Goal: Task Accomplishment & Management: Manage account settings

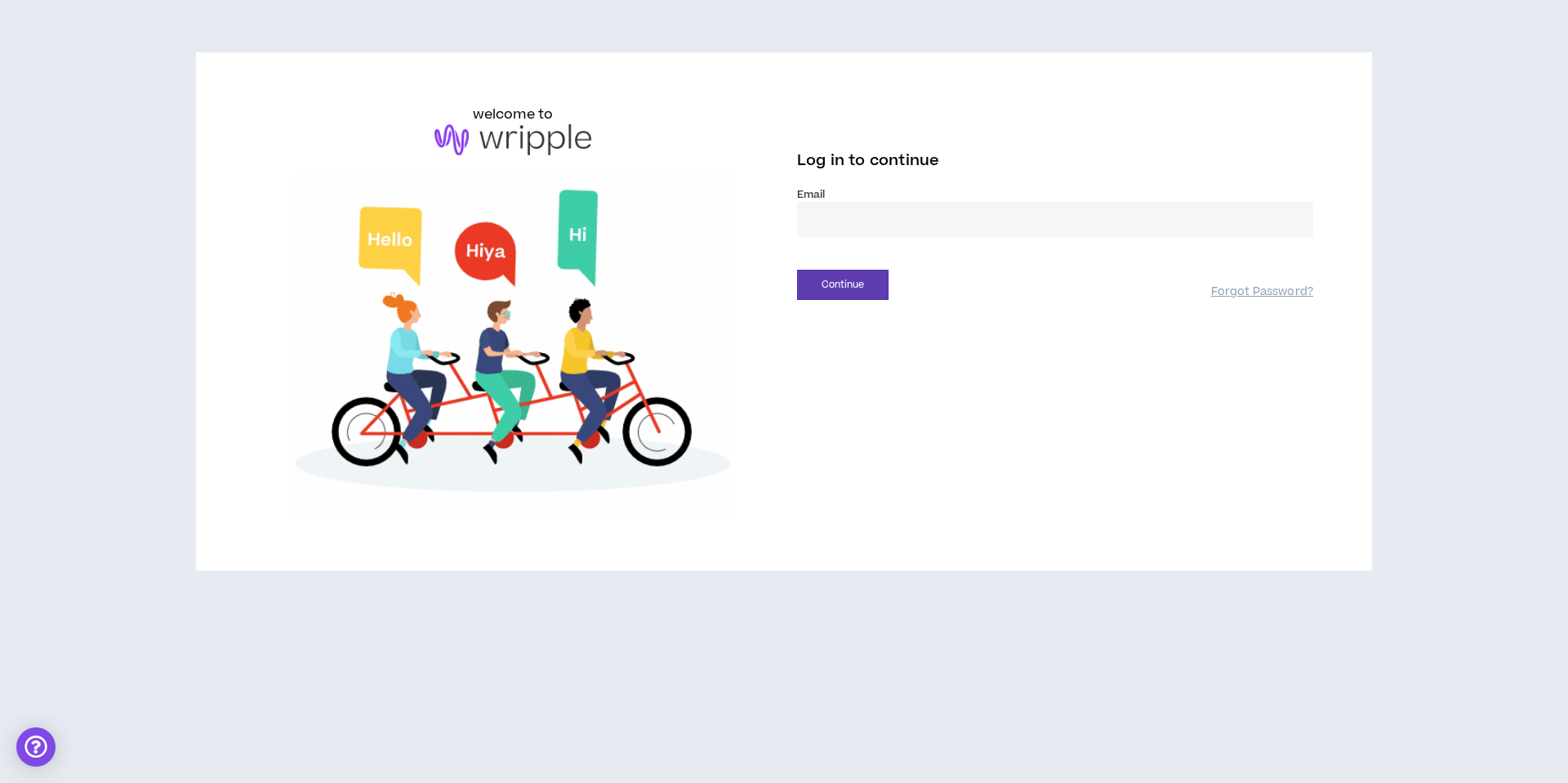
click at [873, 219] on input "email" at bounding box center [1055, 219] width 516 height 35
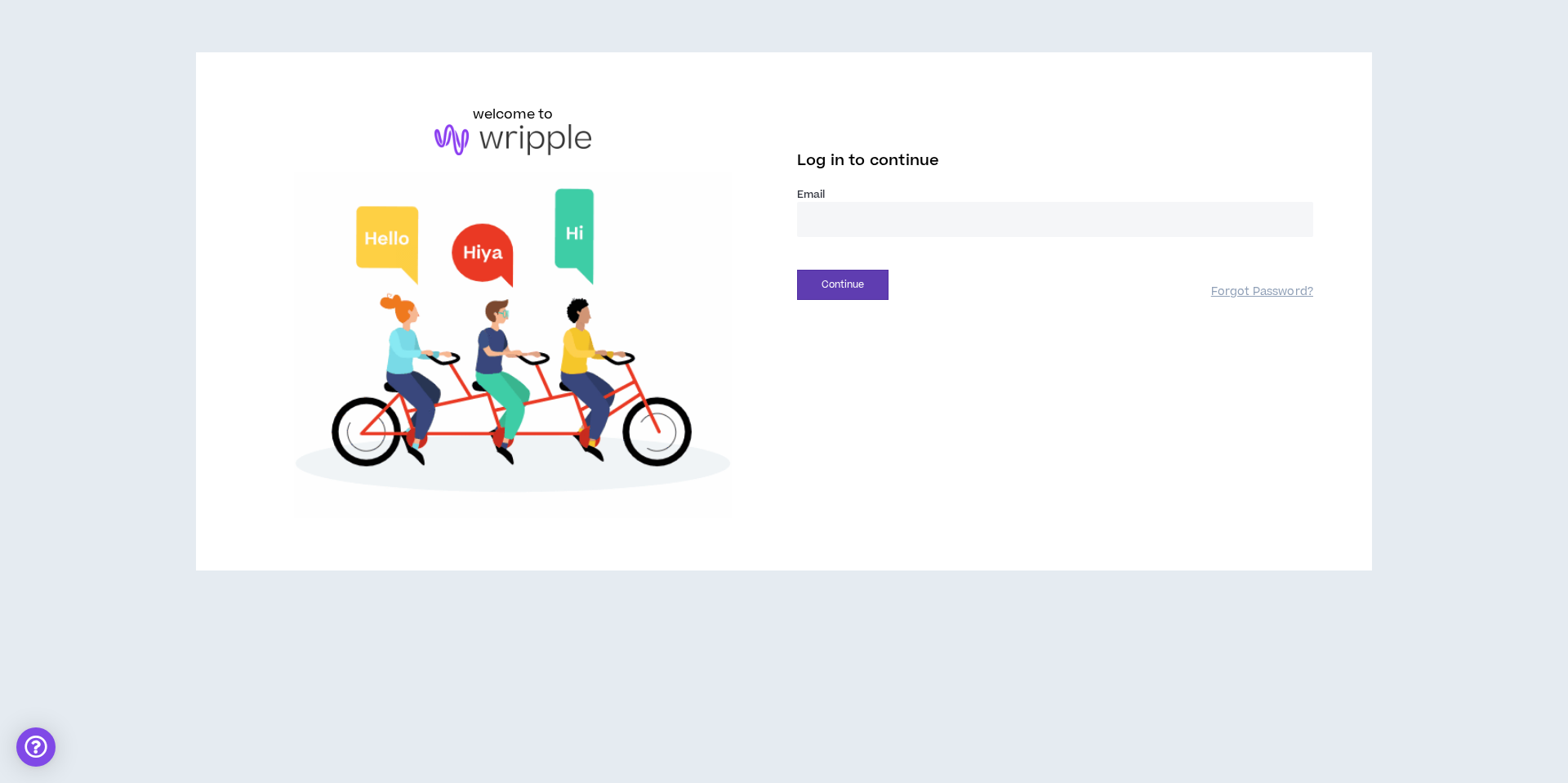
type input "**********"
click at [845, 284] on button "Continue" at bounding box center [843, 284] width 92 height 30
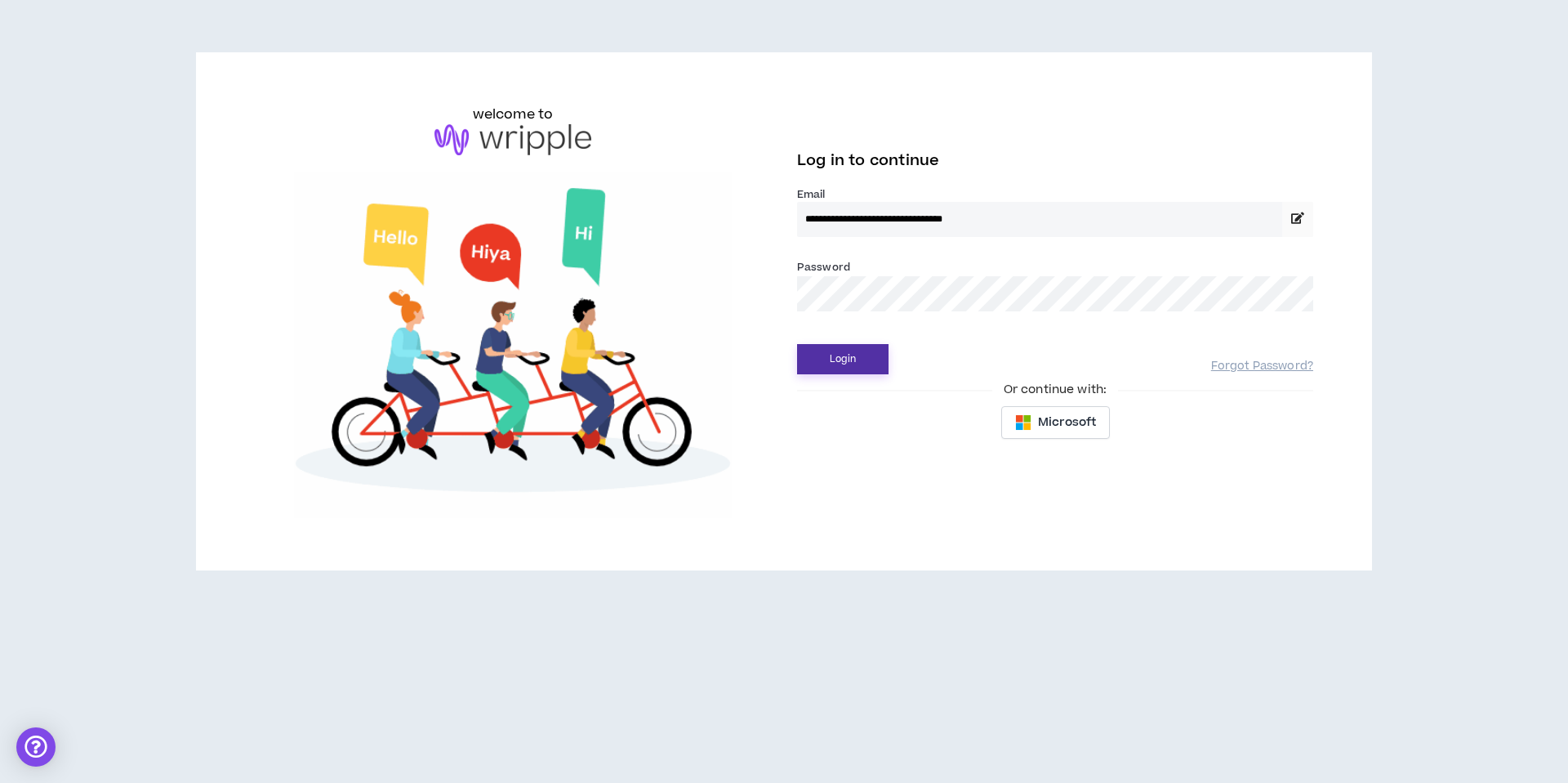
click at [853, 362] on button "Login" at bounding box center [843, 359] width 92 height 30
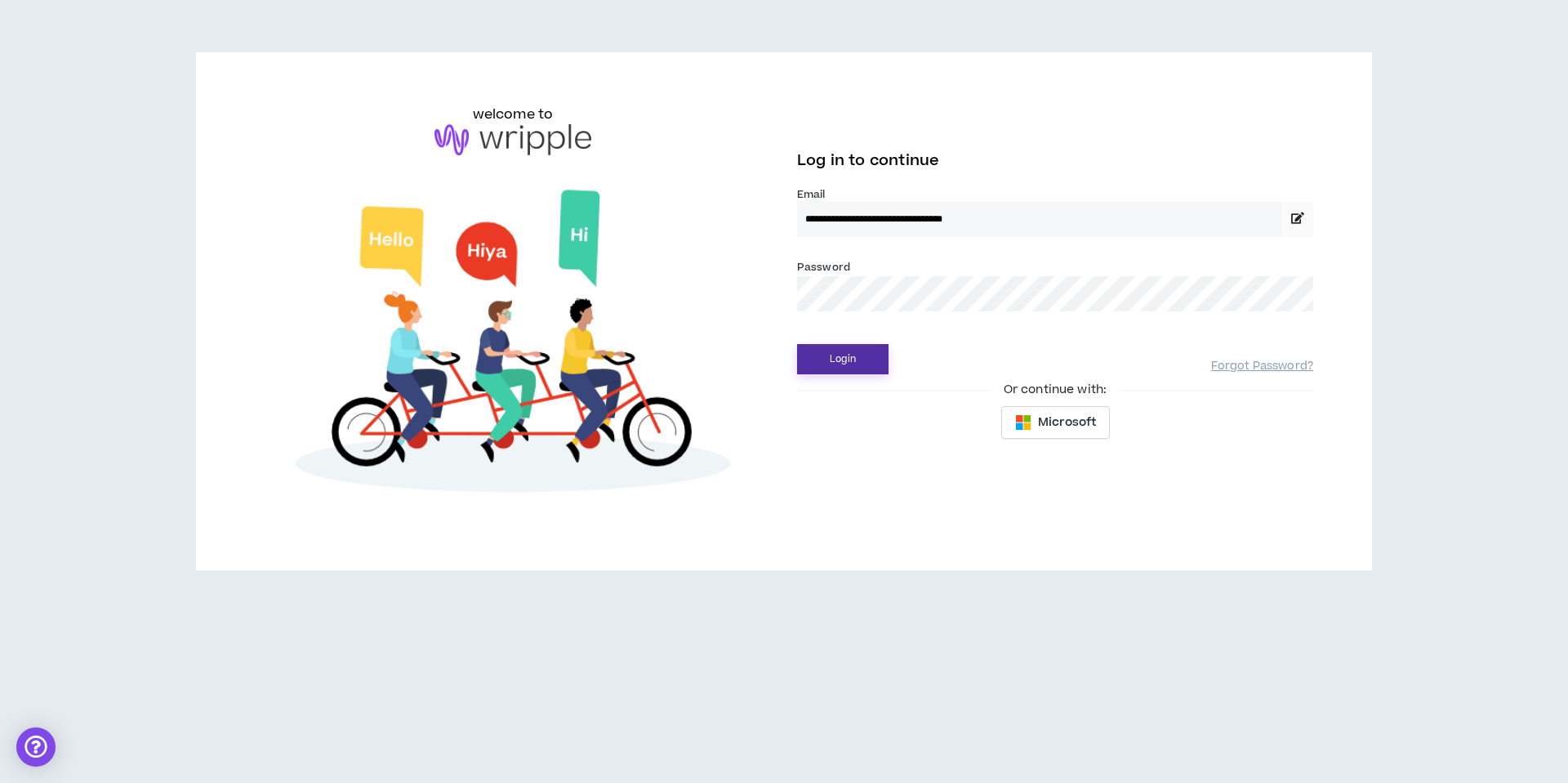
click at [850, 362] on button "Login" at bounding box center [843, 359] width 92 height 30
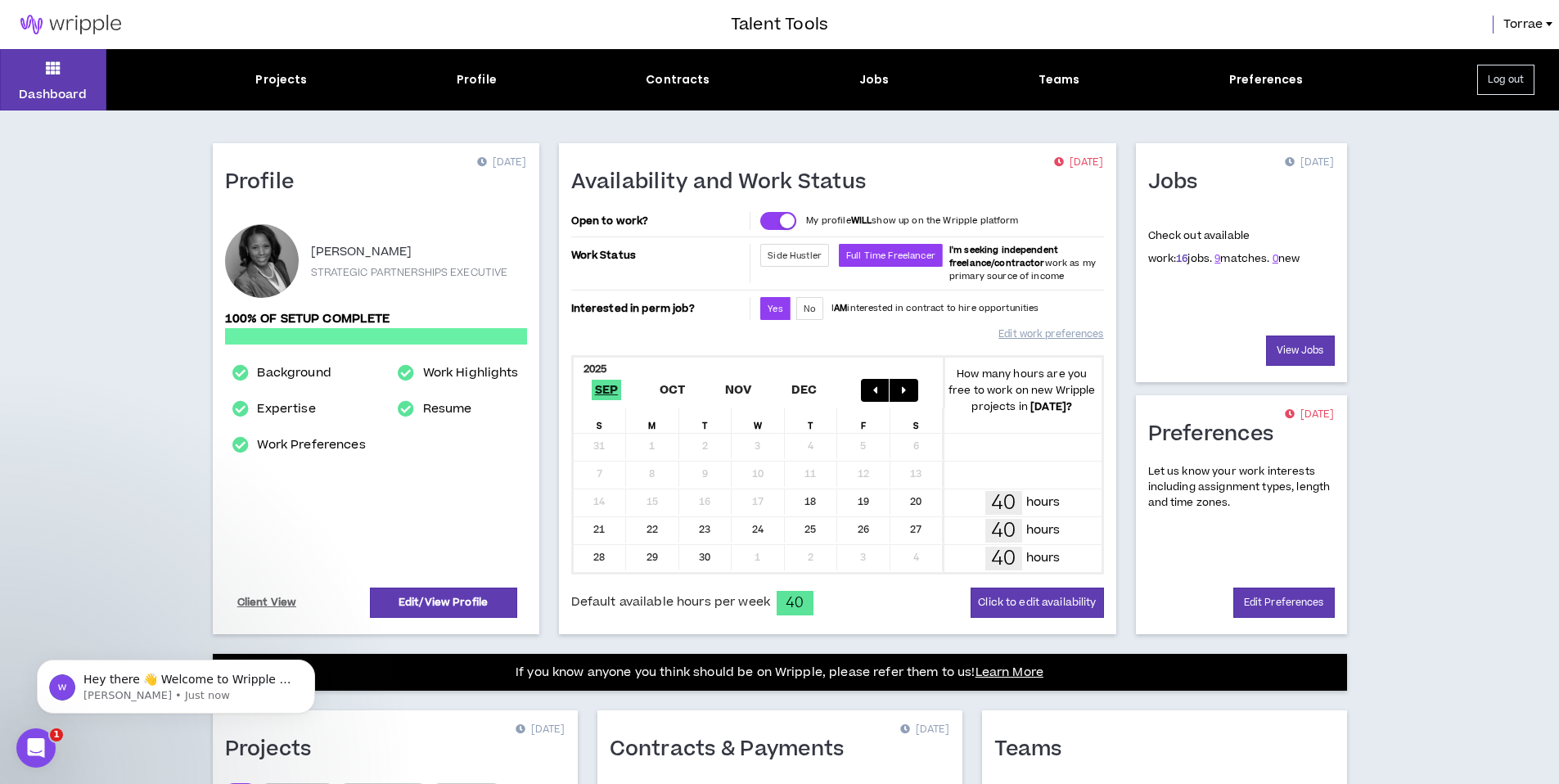
click at [1175, 257] on link "16" at bounding box center [1181, 258] width 11 height 15
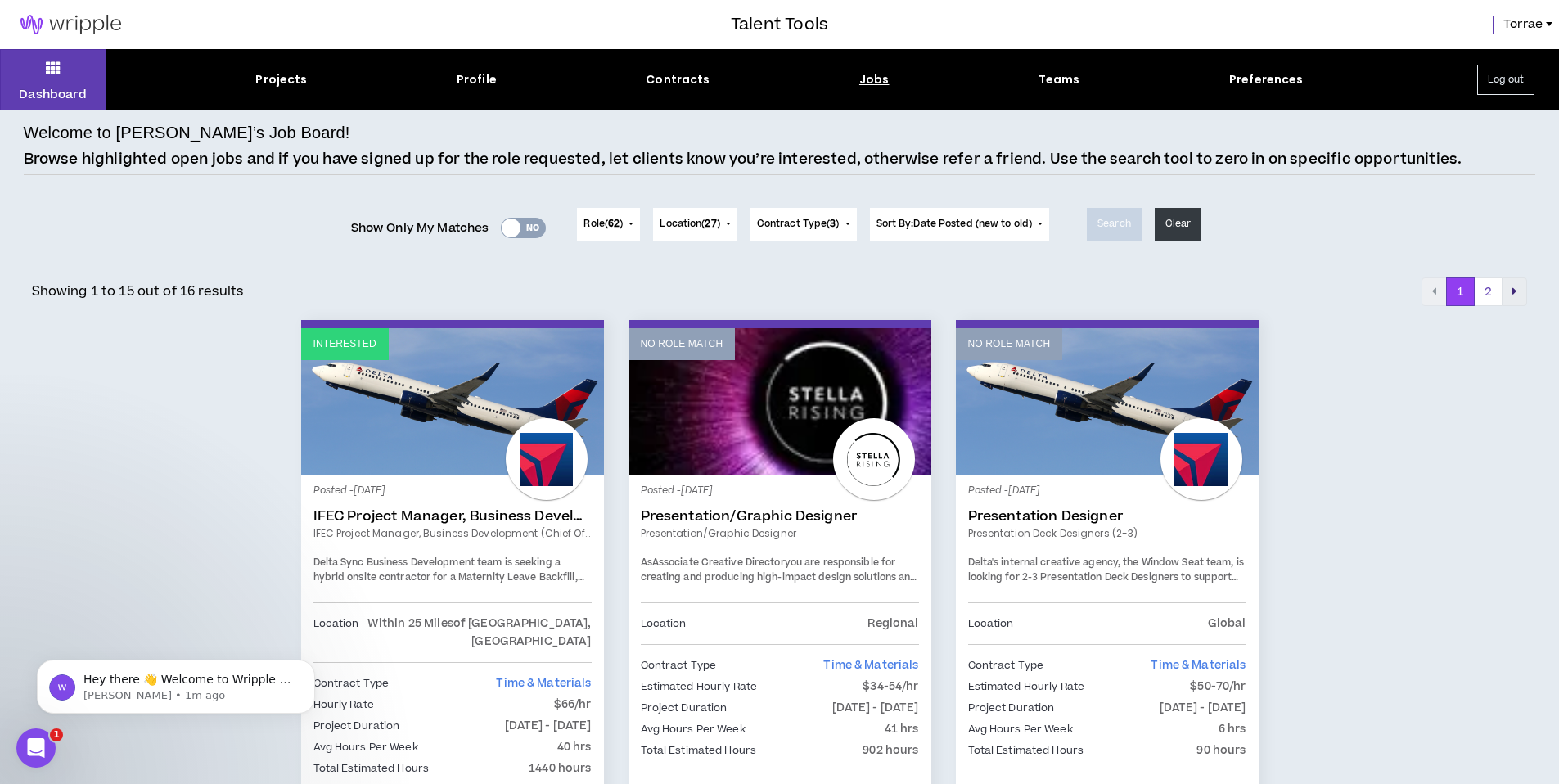
click at [1514, 291] on icon "pagination" at bounding box center [1514, 291] width 4 height 11
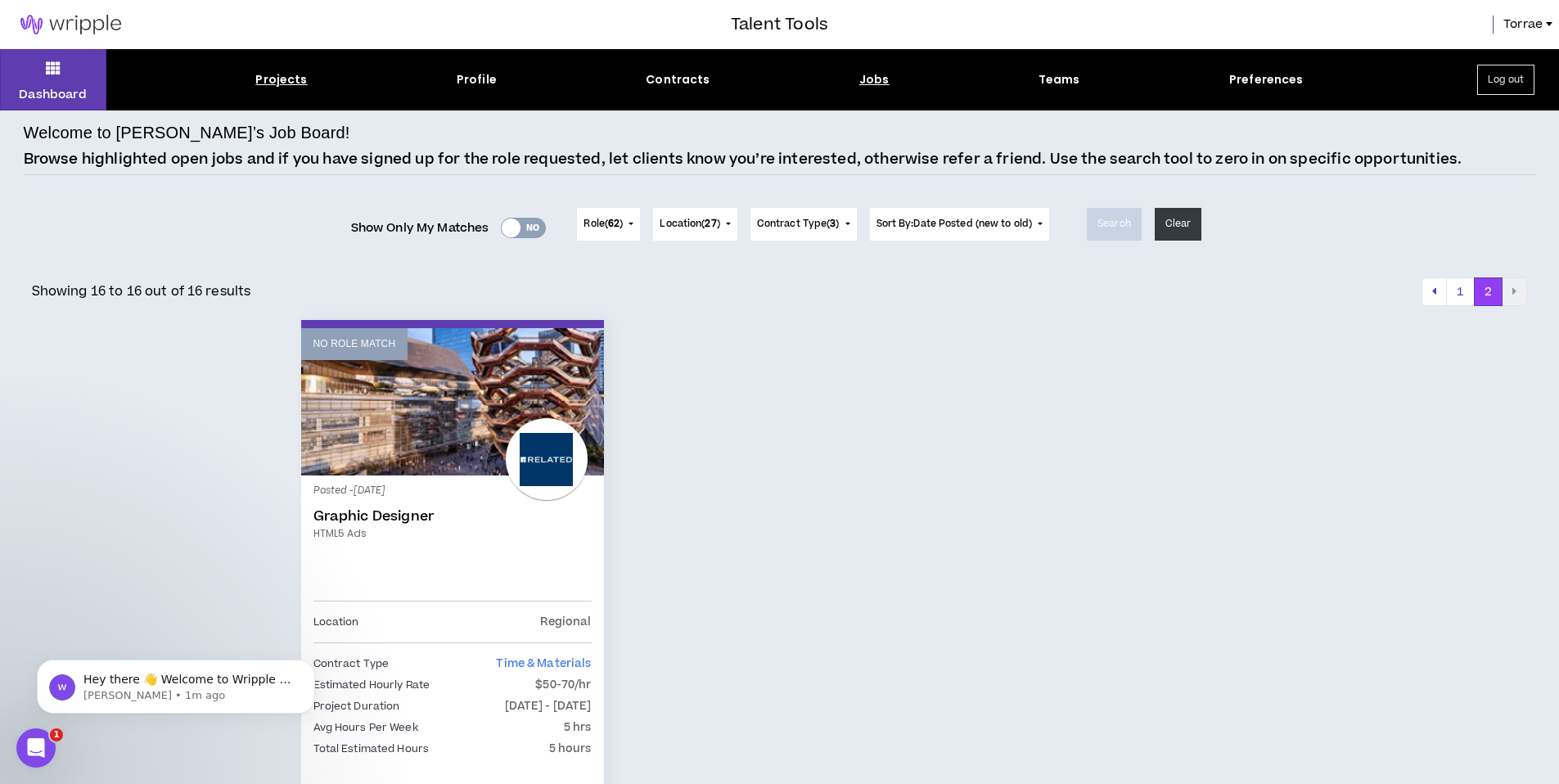
click at [271, 75] on div "Projects" at bounding box center [281, 80] width 51 height 17
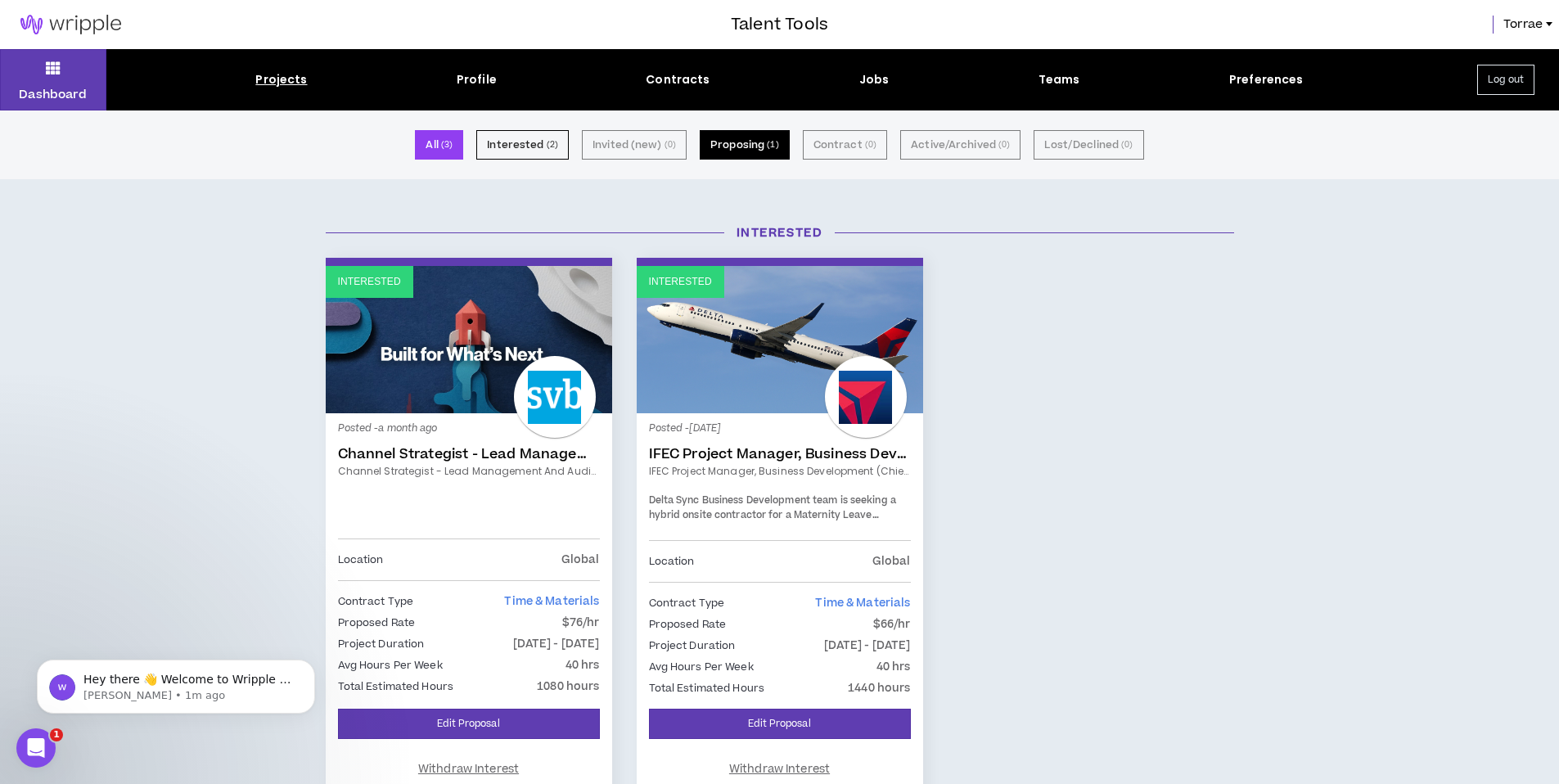
click at [744, 146] on button "Proposing ( 1 )" at bounding box center [744, 145] width 90 height 29
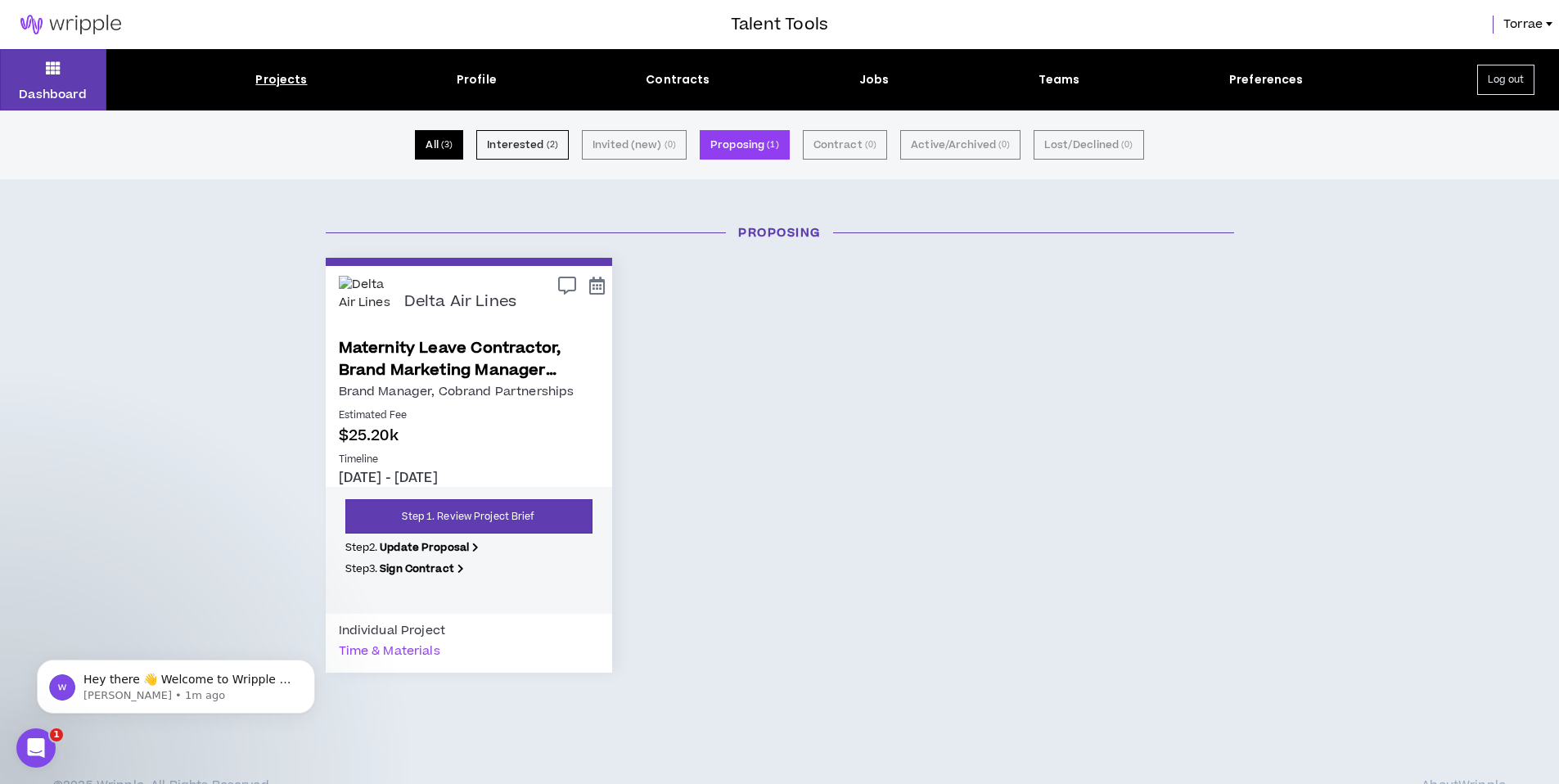
click at [452, 151] on small "( 3 )" at bounding box center [446, 144] width 11 height 15
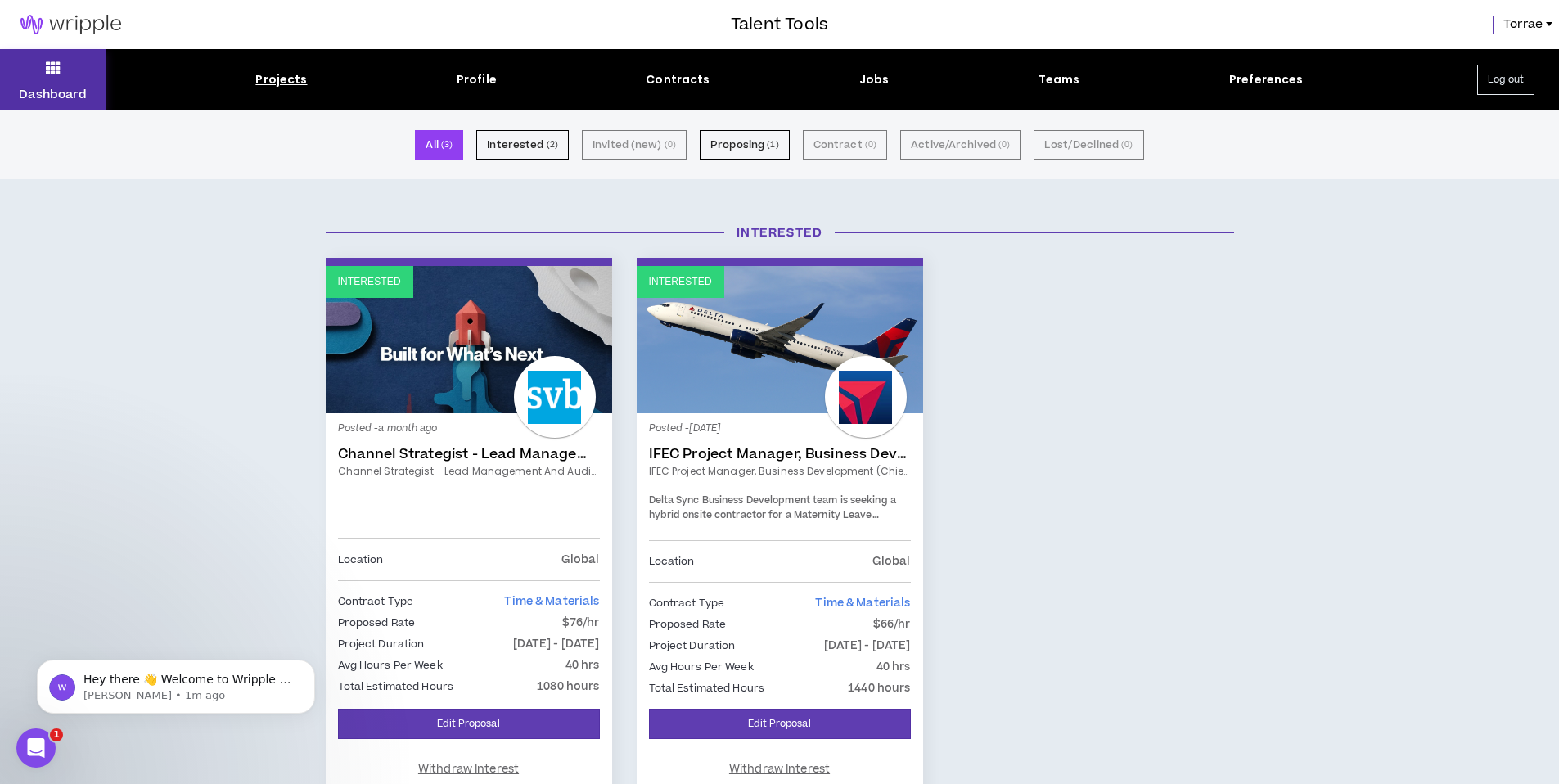
click at [50, 64] on icon at bounding box center [52, 68] width 15 height 23
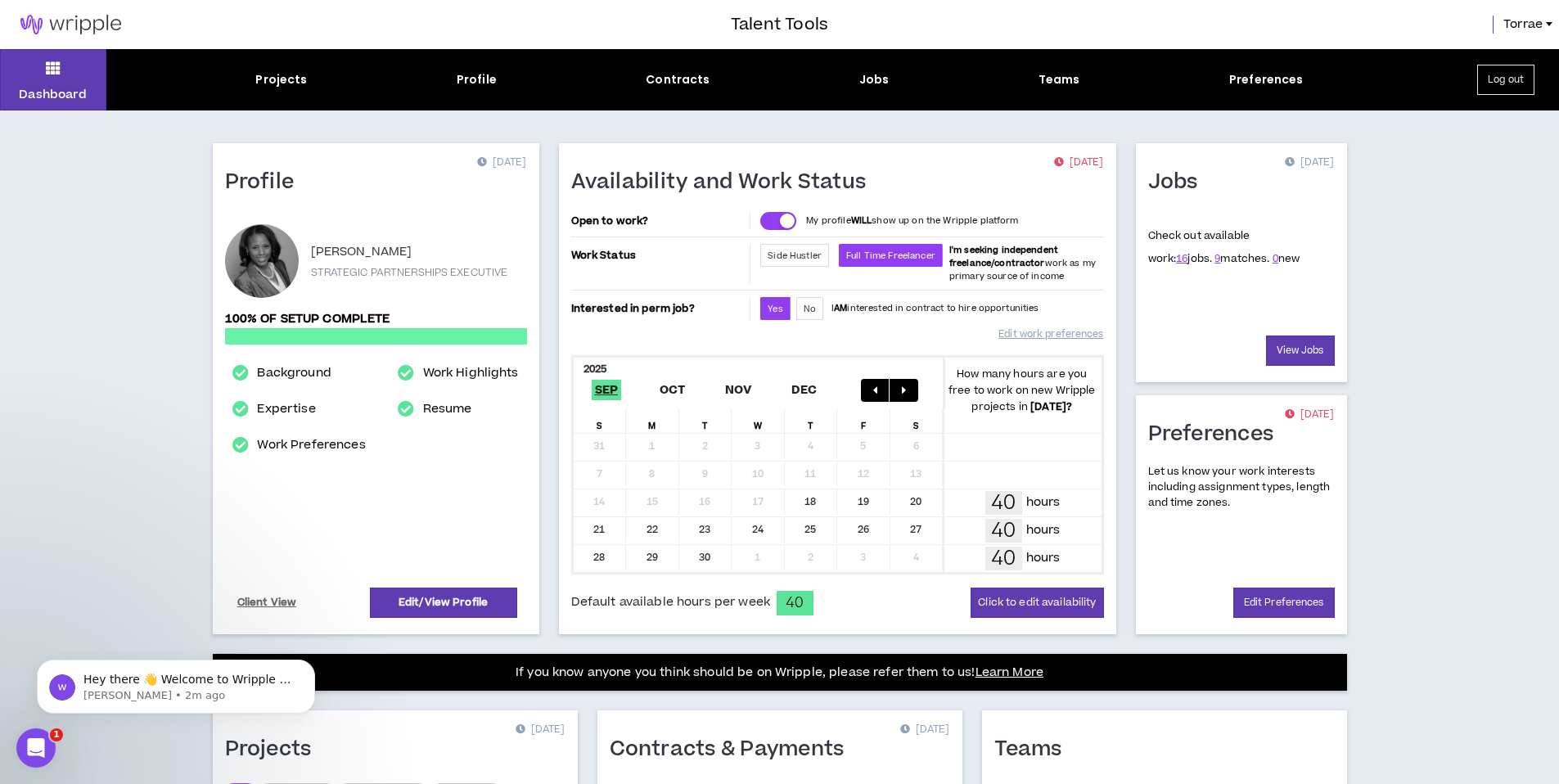
click at [1501, 87] on button "Log out" at bounding box center [1505, 79] width 57 height 30
